Goal: Find contact information: Find contact information

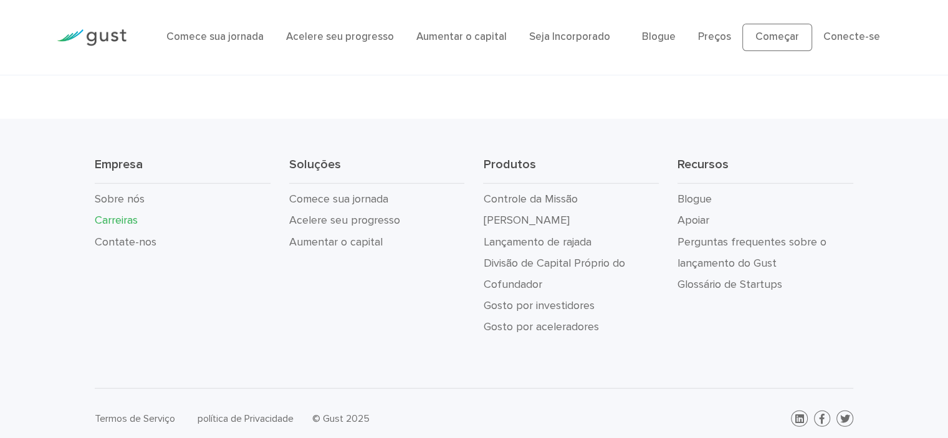
scroll to position [3059, 0]
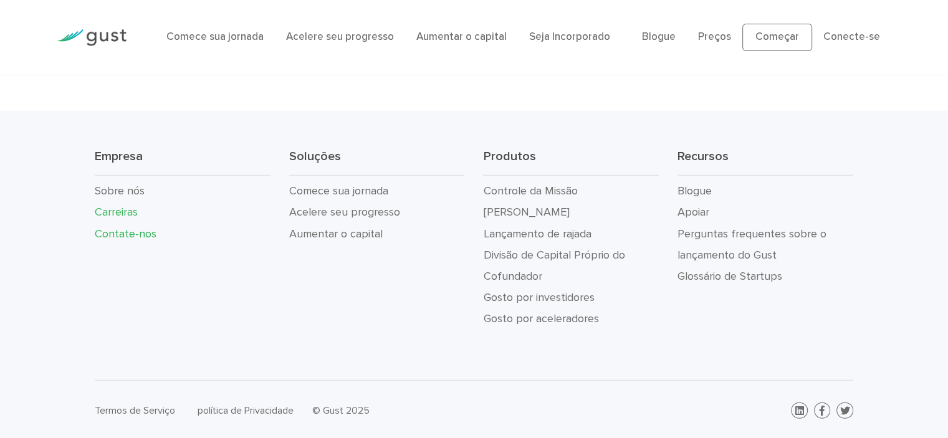
click at [123, 241] on font "Contate-nos" at bounding box center [126, 234] width 62 height 13
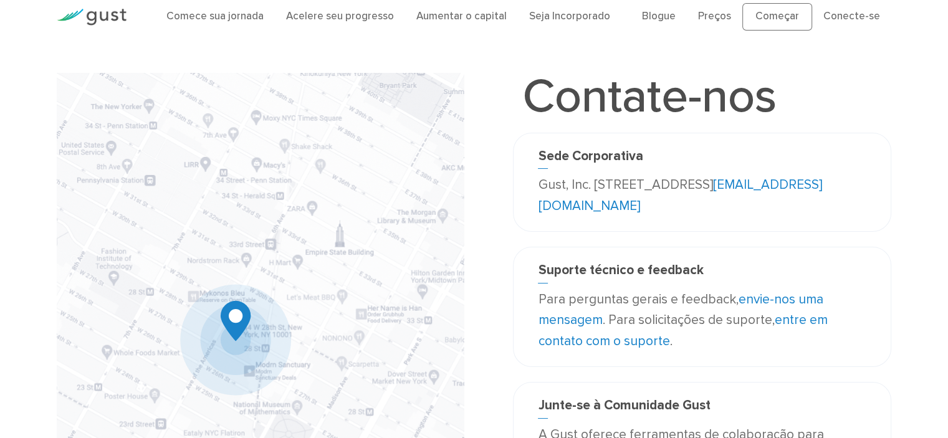
scroll to position [20, 0]
drag, startPoint x: 719, startPoint y: 201, endPoint x: 626, endPoint y: 206, distance: 93.0
click at [626, 206] on p "Gust, Inc. [STREET_ADDRESS] EUA [EMAIL_ADDRESS][DOMAIN_NAME]" at bounding box center [702, 196] width 328 height 42
copy font "[EMAIL_ADDRESS][DOMAIN_NAME]"
click at [715, 213] on p "Gust, Inc. [STREET_ADDRESS] EUA [EMAIL_ADDRESS][DOMAIN_NAME]" at bounding box center [702, 196] width 328 height 42
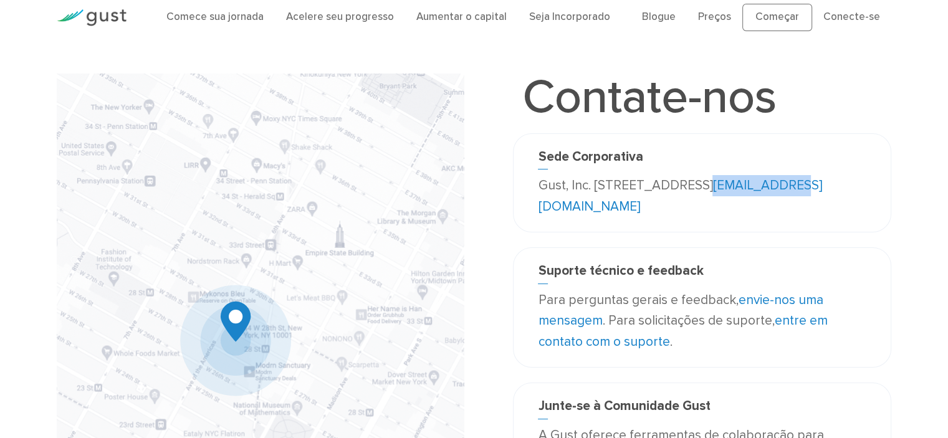
copy font "[EMAIL_ADDRESS][DOMAIN_NAME]"
